Goal: Information Seeking & Learning: Learn about a topic

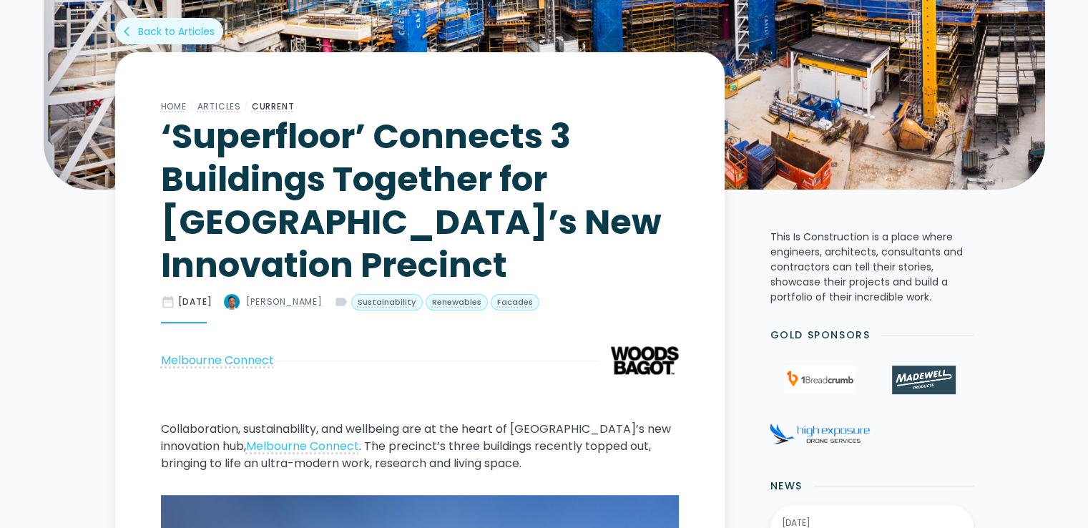
scroll to position [9682, 0]
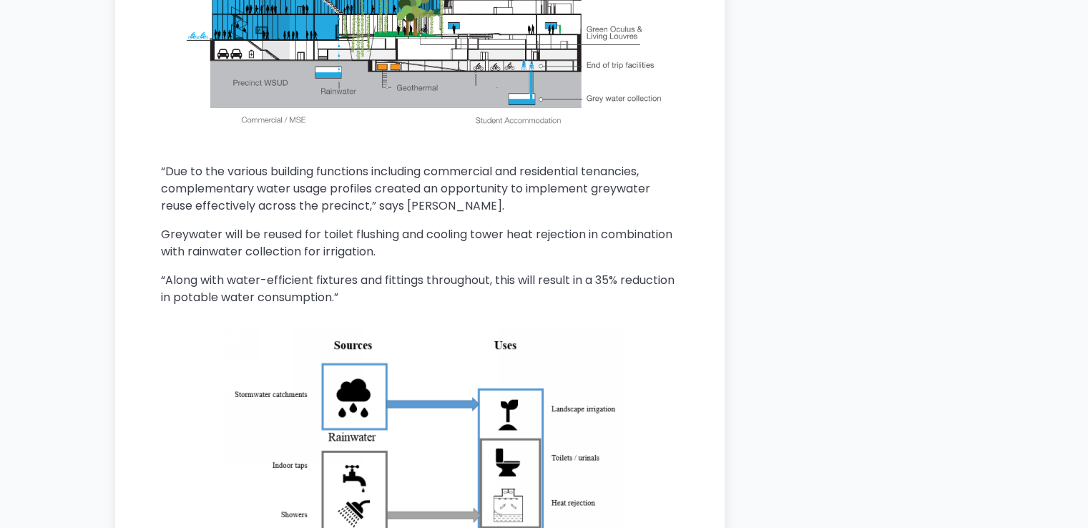
click at [718, 245] on main "Home / Articles / Current ‘Superfloor’ Connects 3 Buildings Together for [GEOGR…" at bounding box center [420, 100] width 610 height 18745
click at [935, 264] on div "Home / Articles / Current ‘Superfloor’ Connects 3 Buildings Together for [GEOGR…" at bounding box center [544, 100] width 859 height 18745
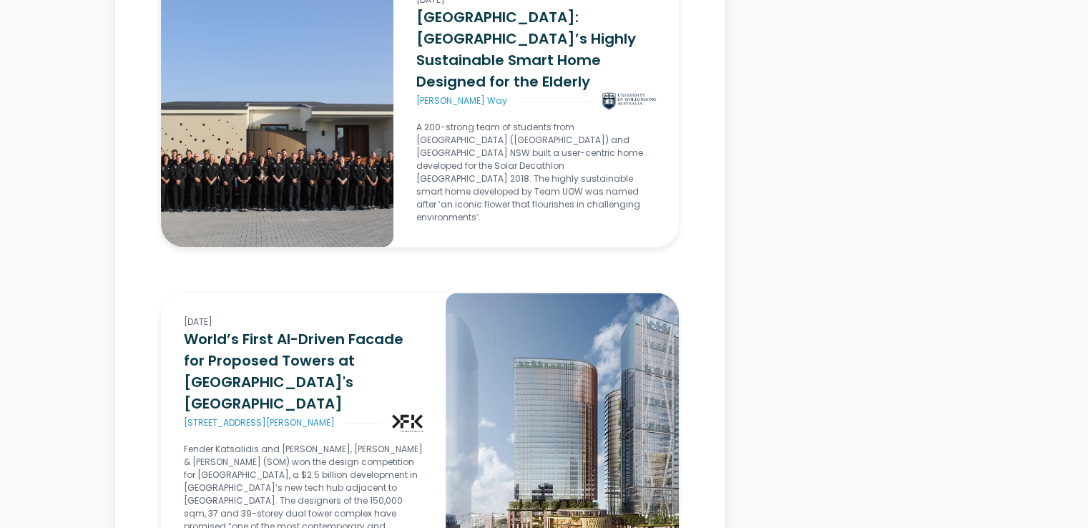
scroll to position [616, 0]
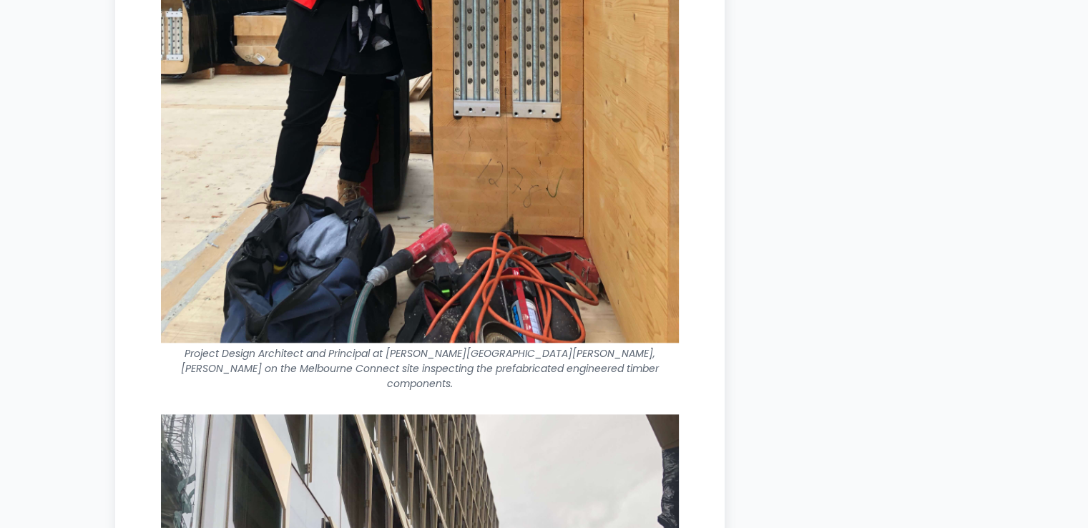
scroll to position [12444, 0]
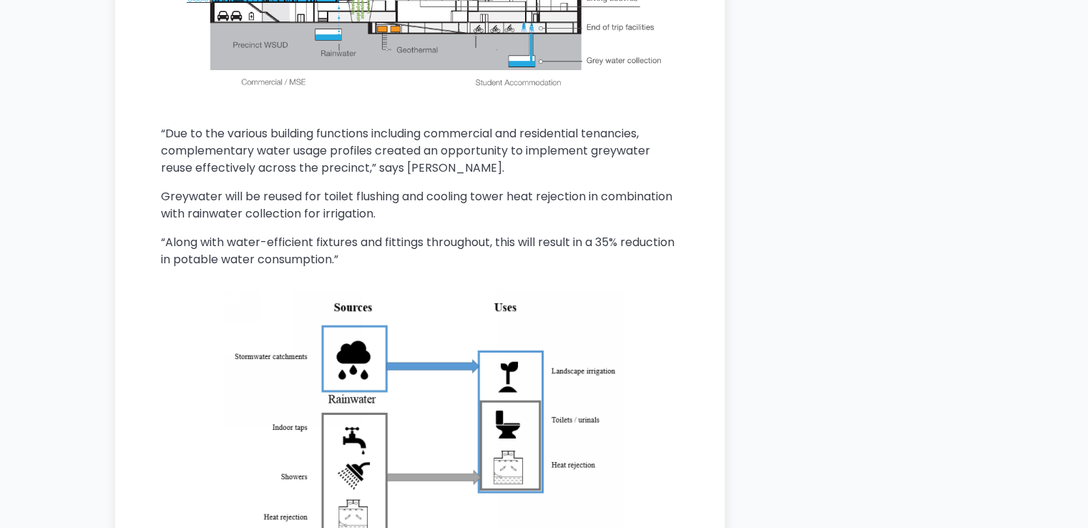
scroll to position [9724, 0]
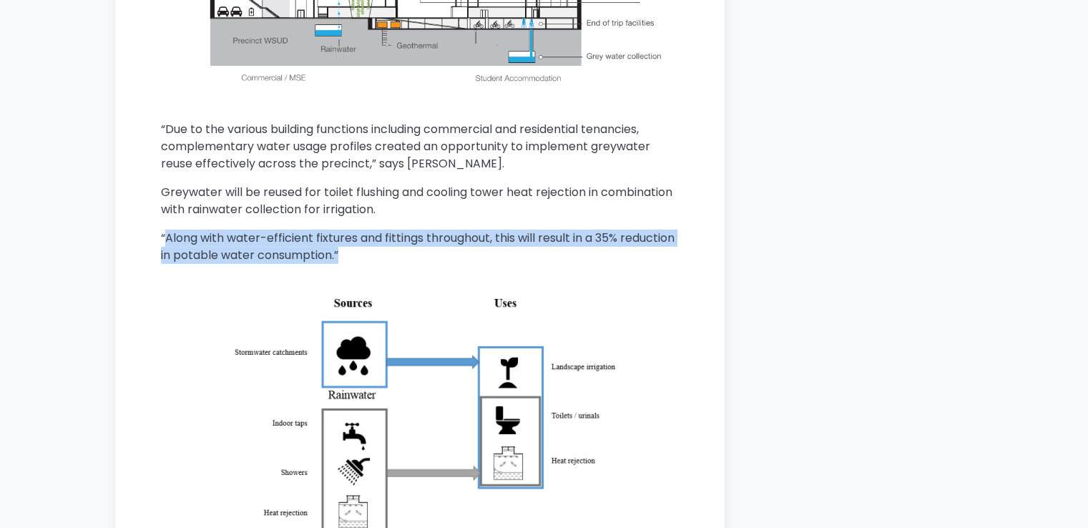
drag, startPoint x: 166, startPoint y: 217, endPoint x: 406, endPoint y: 241, distance: 241.7
click at [406, 241] on p "“Along with water-efficient fixtures and fittings throughout, this will result …" at bounding box center [420, 247] width 518 height 34
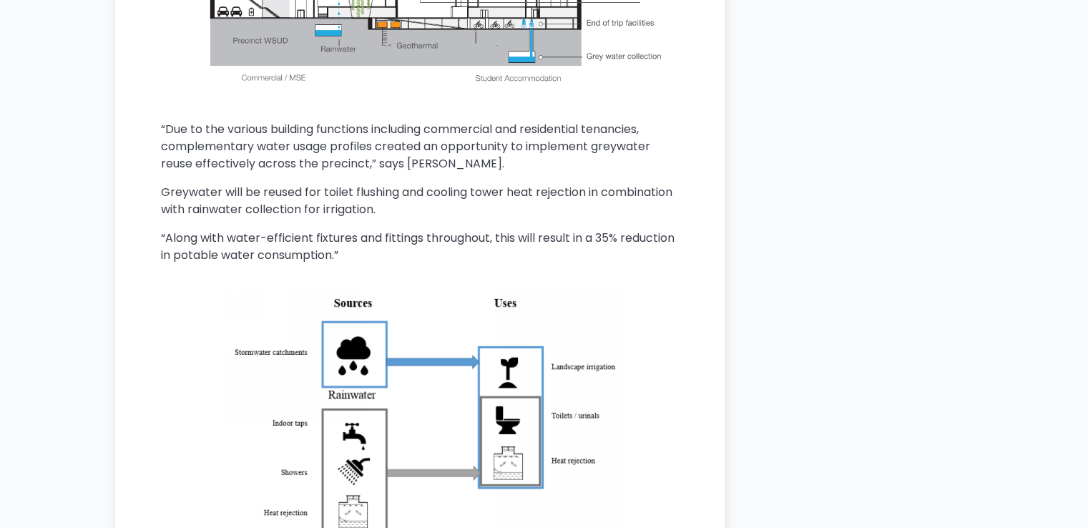
drag, startPoint x: 162, startPoint y: 221, endPoint x: 229, endPoint y: 218, distance: 67.4
click at [229, 230] on p "“Along with water-efficient fixtures and fittings throughout, this will result …" at bounding box center [420, 247] width 518 height 34
click at [195, 239] on p "“Along with water-efficient fixtures and fittings throughout, this will result …" at bounding box center [420, 247] width 518 height 34
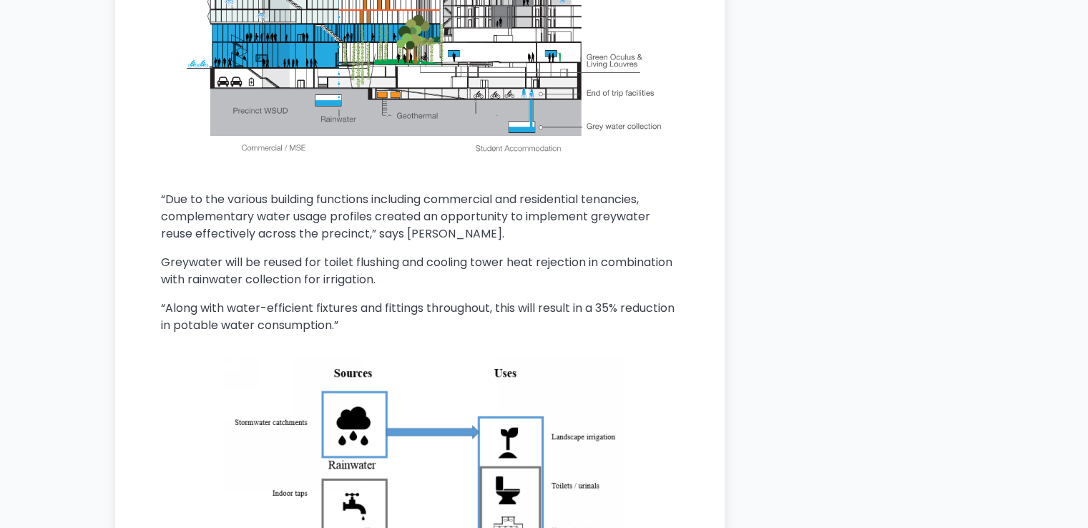
scroll to position [9653, 0]
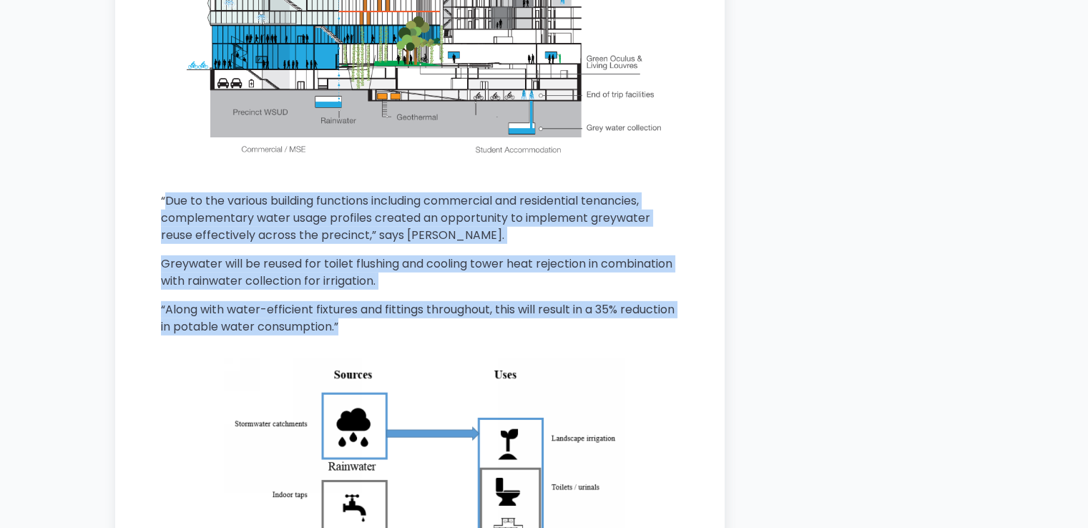
drag, startPoint x: 164, startPoint y: 188, endPoint x: 472, endPoint y: 326, distance: 337.9
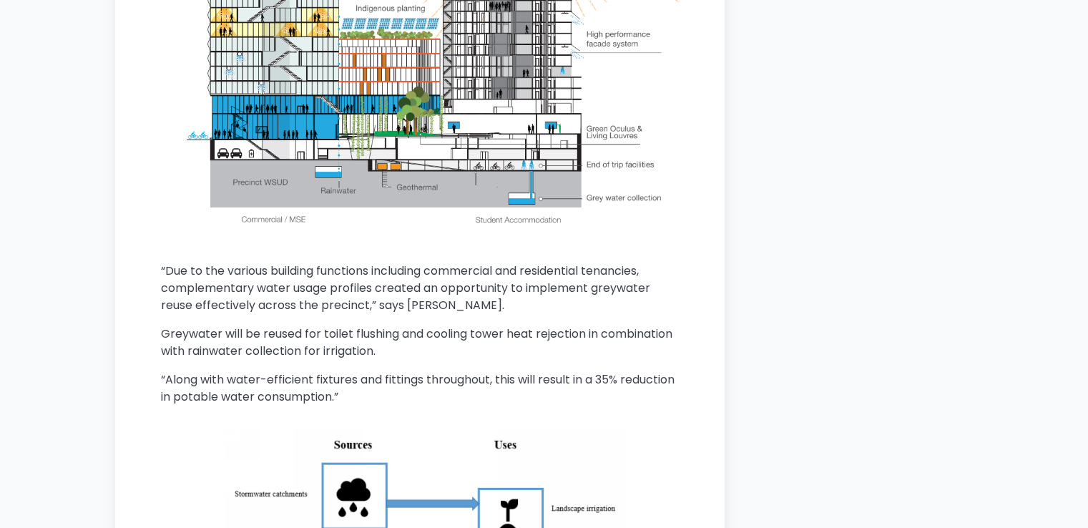
scroll to position [9581, 0]
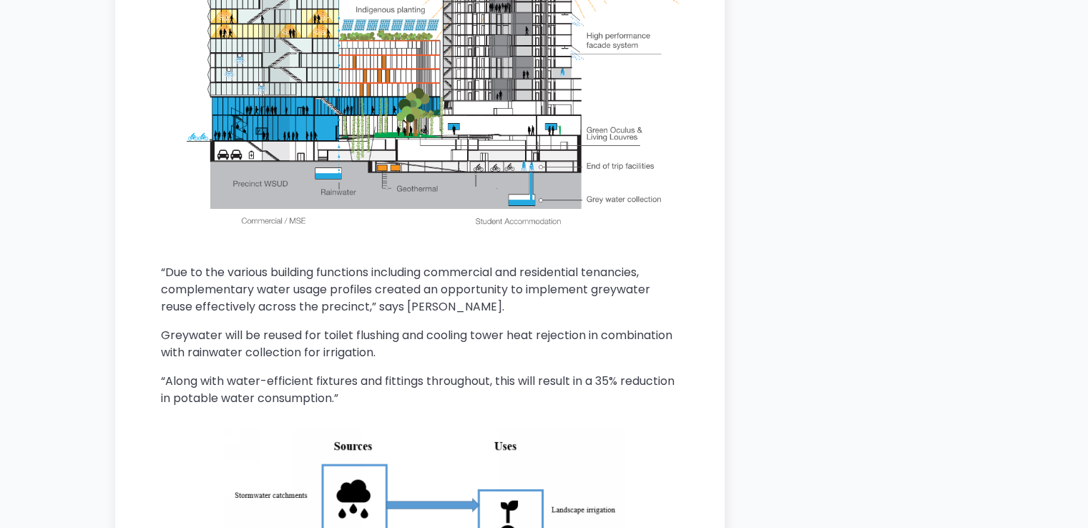
click at [495, 390] on p "“Along with water-efficient fixtures and fittings throughout, this will result …" at bounding box center [420, 390] width 518 height 34
click at [878, 127] on div "Home / Articles / Current ‘Superfloor’ Connects 3 Buildings Together for [GEOGR…" at bounding box center [544, 201] width 859 height 18745
